Goal: Use online tool/utility: Utilize a website feature to perform a specific function

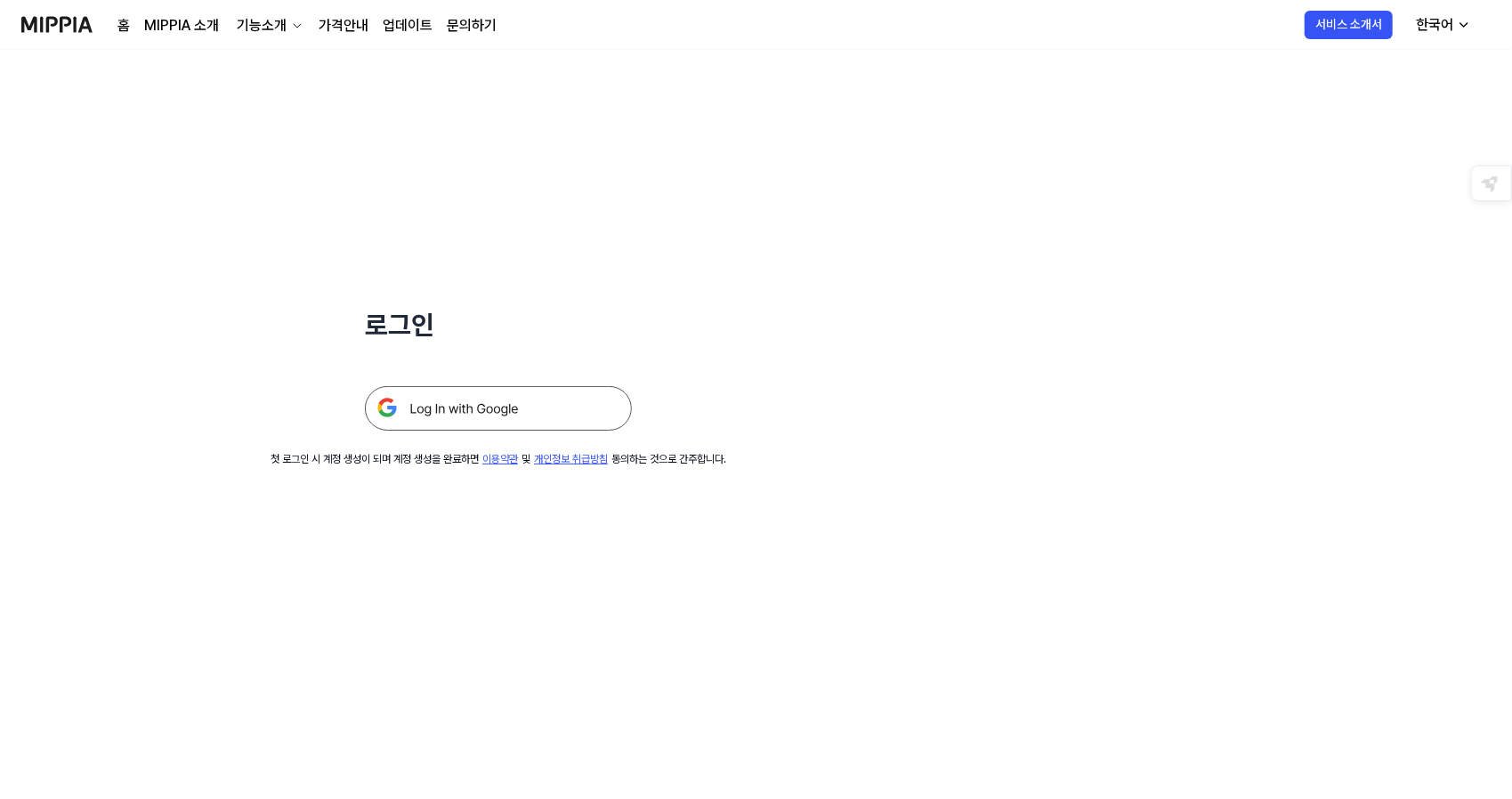
click at [477, 427] on img at bounding box center [499, 408] width 267 height 44
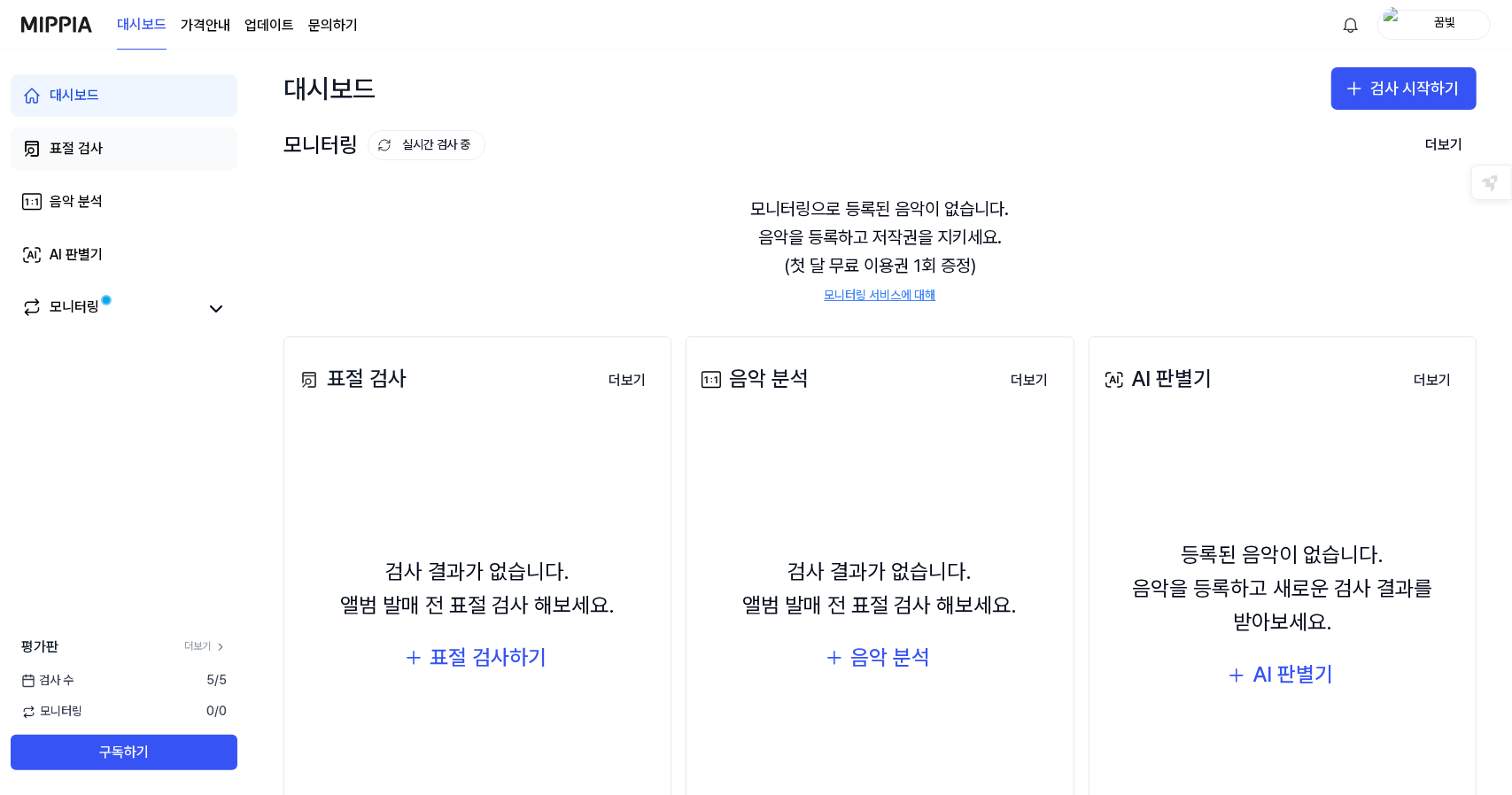
click at [85, 157] on div "표절 검사" at bounding box center [76, 149] width 54 height 21
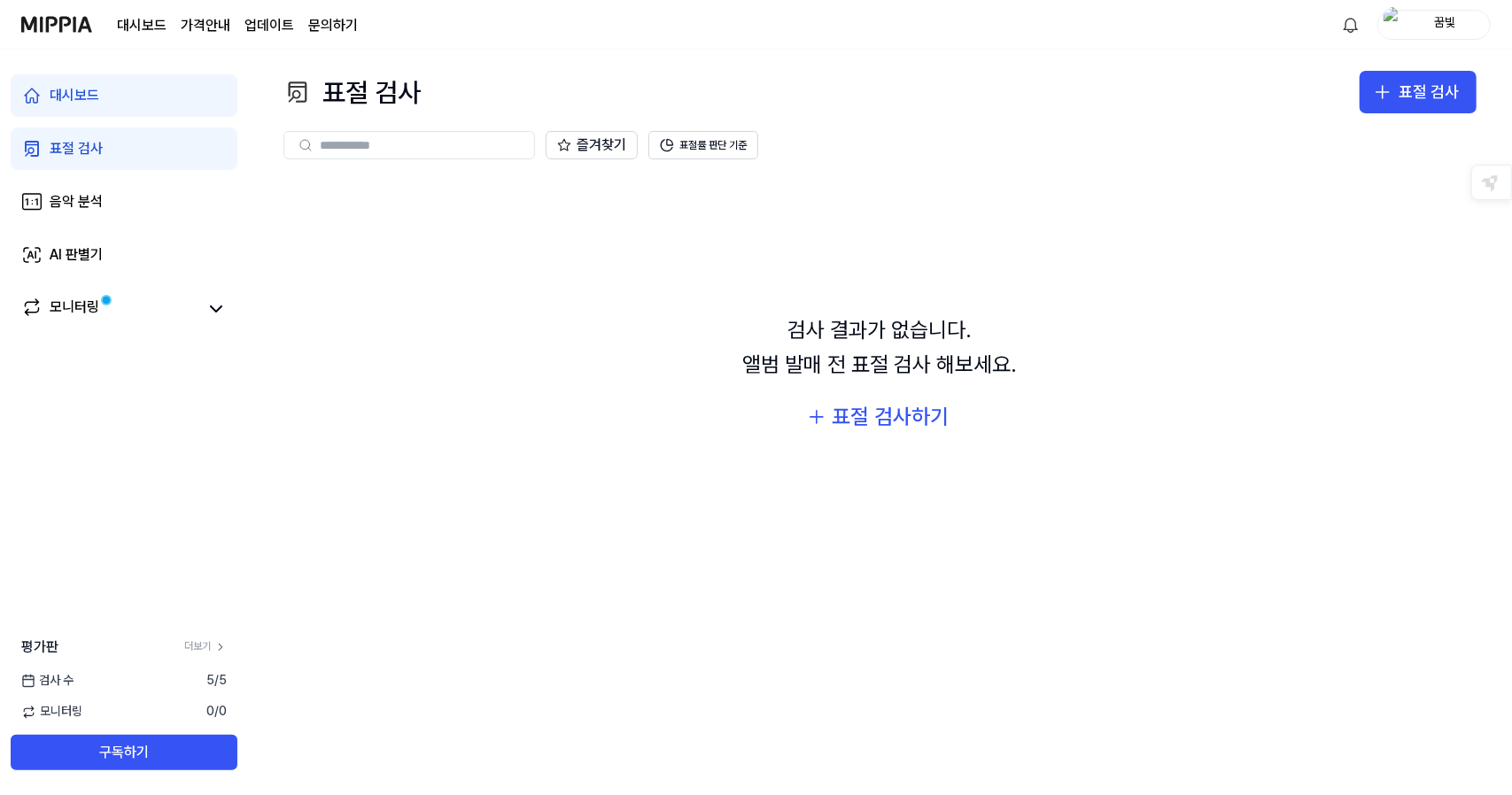
click at [421, 133] on div at bounding box center [409, 145] width 251 height 29
click at [68, 146] on div "표절 검사" at bounding box center [76, 149] width 54 height 21
click at [865, 421] on div "표절 검사하기" at bounding box center [891, 417] width 117 height 33
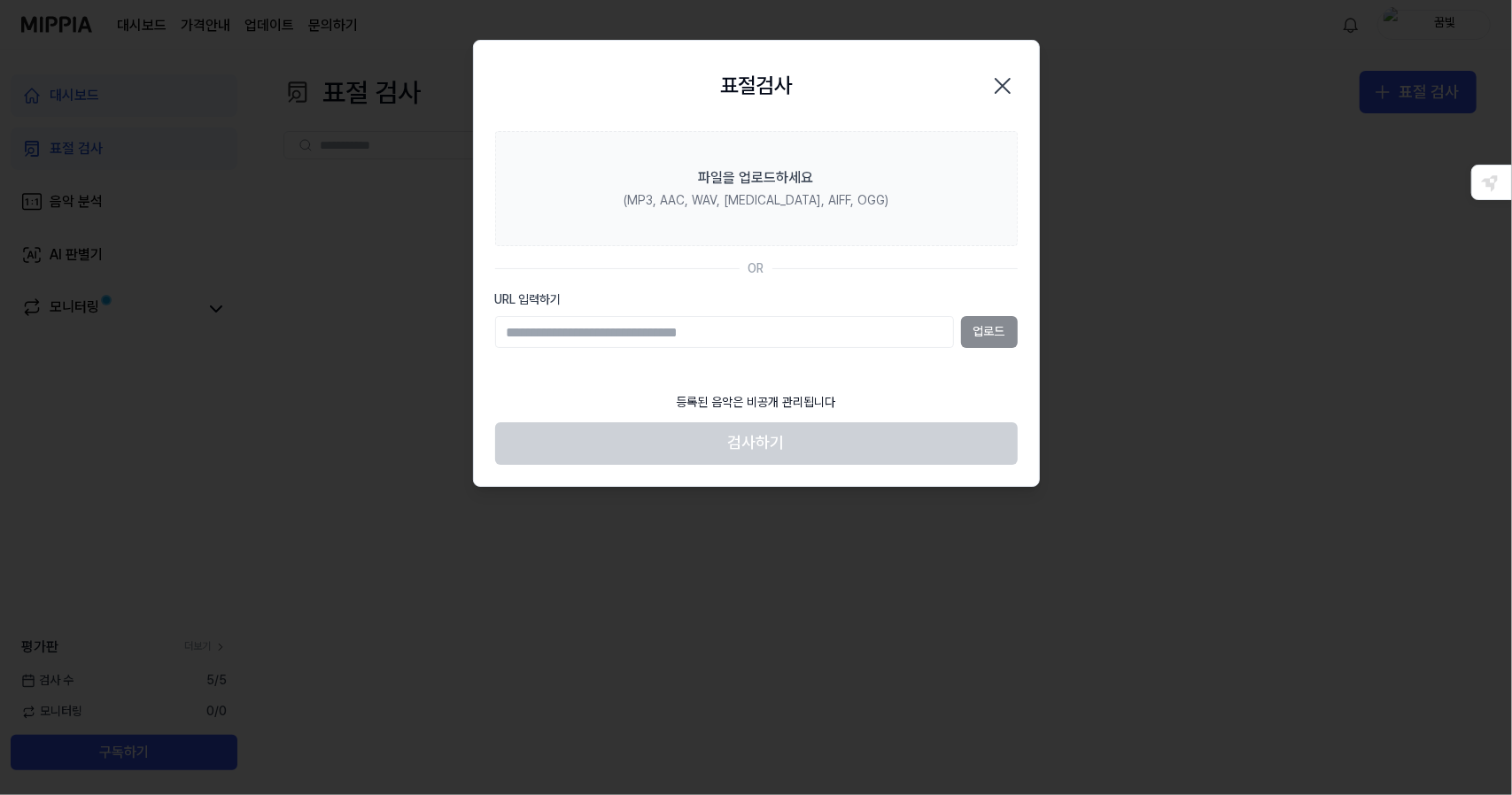
click at [989, 79] on icon "button" at bounding box center [1003, 86] width 29 height 29
